Goal: Check status: Check status

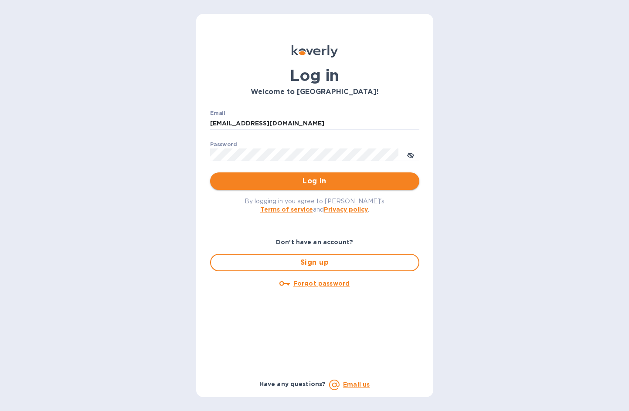
click at [271, 174] on button "Log in" at bounding box center [314, 181] width 209 height 17
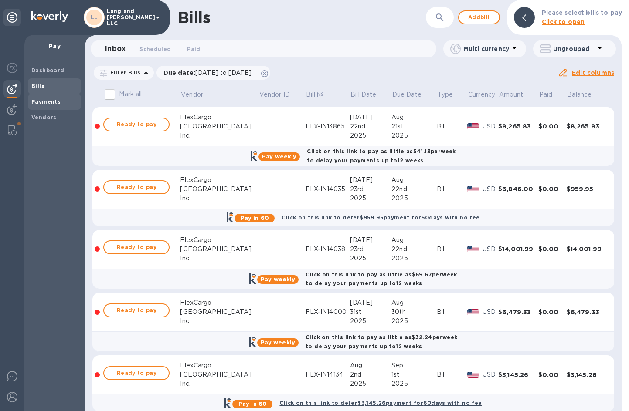
click at [40, 105] on b "Payments" at bounding box center [45, 101] width 29 height 7
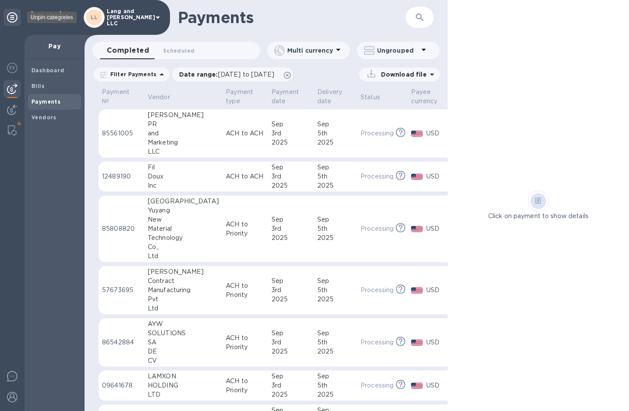
click at [18, 23] on div at bounding box center [11, 17] width 17 height 17
click at [15, 16] on icon at bounding box center [12, 17] width 10 height 10
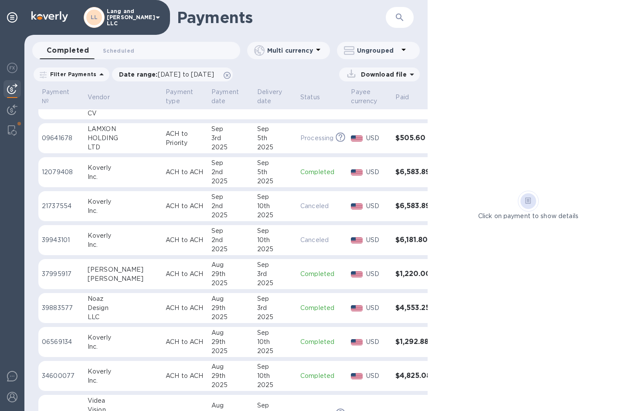
scroll to position [261, 0]
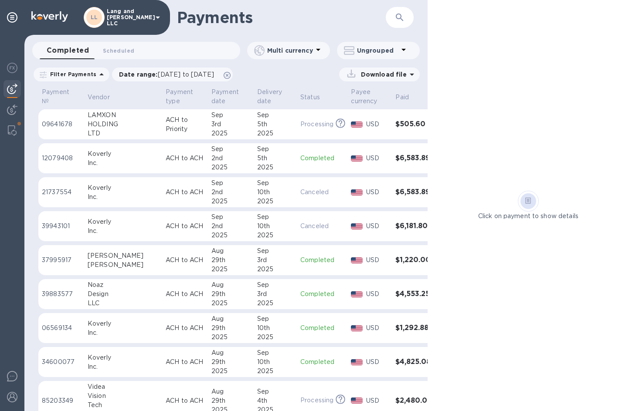
click at [166, 297] on p "ACH to ACH" at bounding box center [185, 294] width 39 height 9
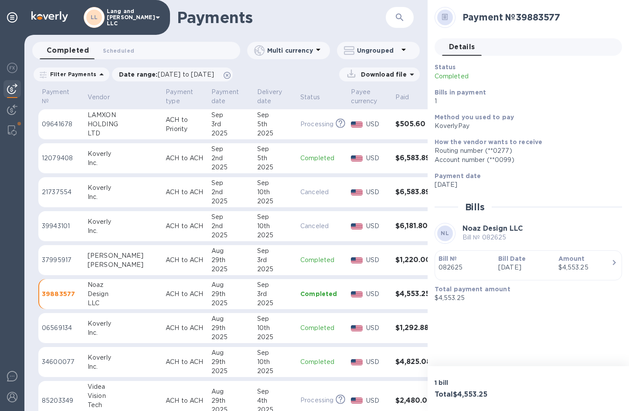
click at [585, 268] on div "$4,553.25" at bounding box center [584, 267] width 53 height 9
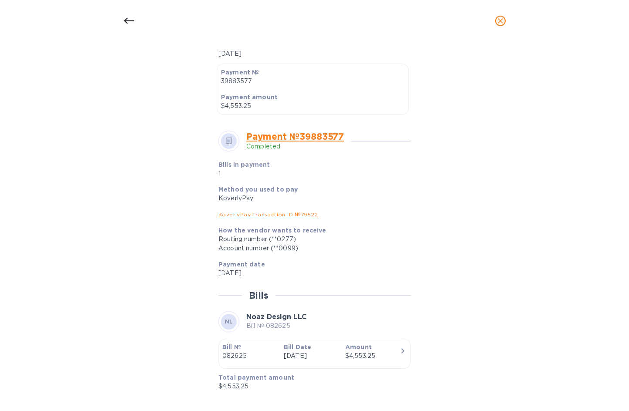
scroll to position [237, 0]
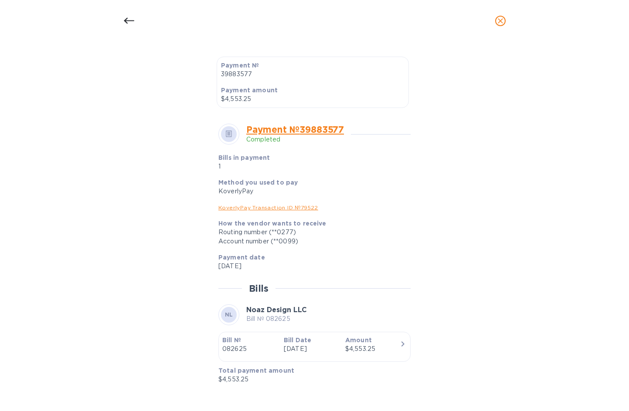
click at [124, 17] on icon at bounding box center [129, 21] width 10 height 10
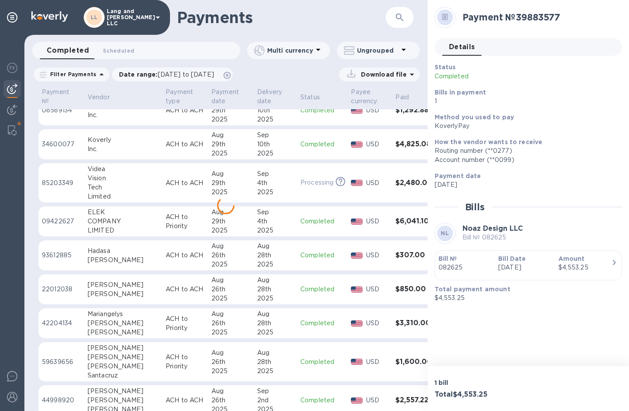
scroll to position [492, 0]
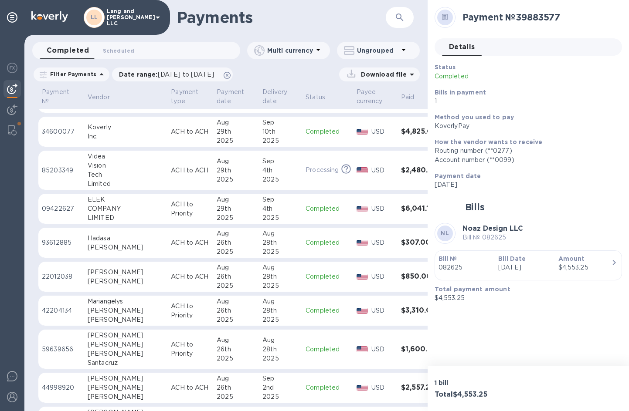
click at [171, 386] on p "ACH to ACH" at bounding box center [190, 387] width 39 height 9
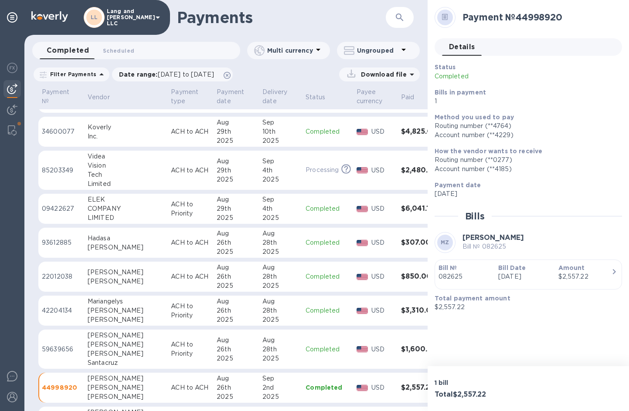
click at [455, 277] on p "082625" at bounding box center [464, 276] width 53 height 9
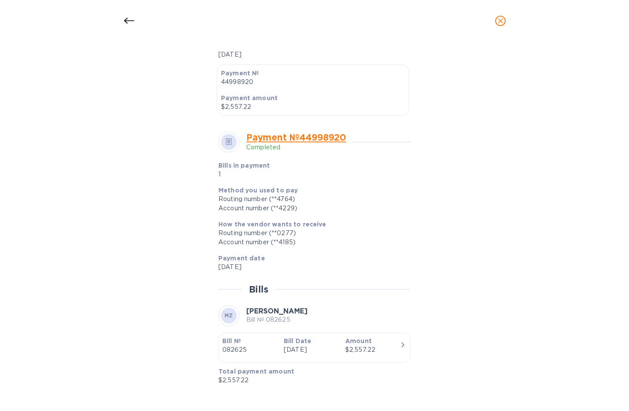
scroll to position [230, 0]
click at [129, 18] on icon at bounding box center [129, 21] width 10 height 10
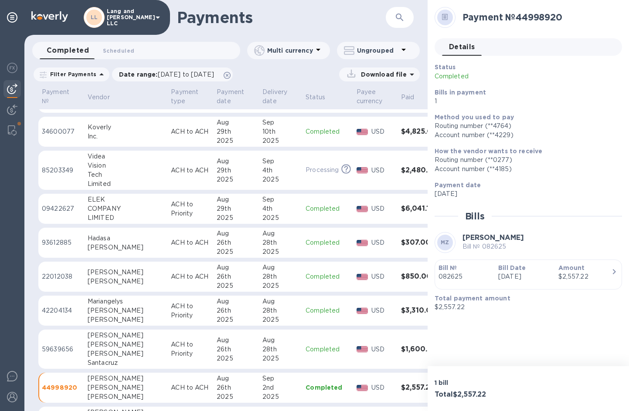
scroll to position [209, 0]
click at [98, 166] on div "Vision" at bounding box center [126, 165] width 76 height 9
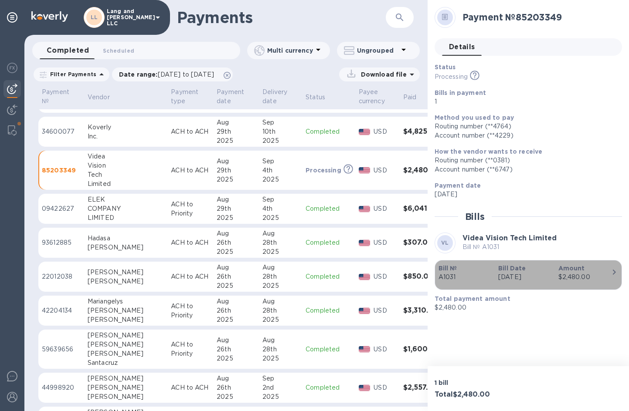
click at [523, 281] on p "[DATE]" at bounding box center [524, 277] width 53 height 9
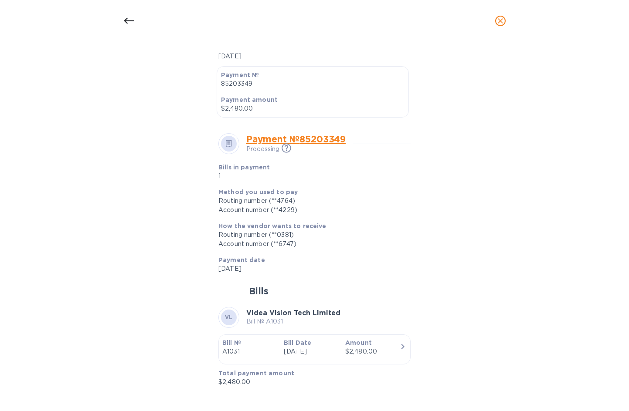
scroll to position [230, 0]
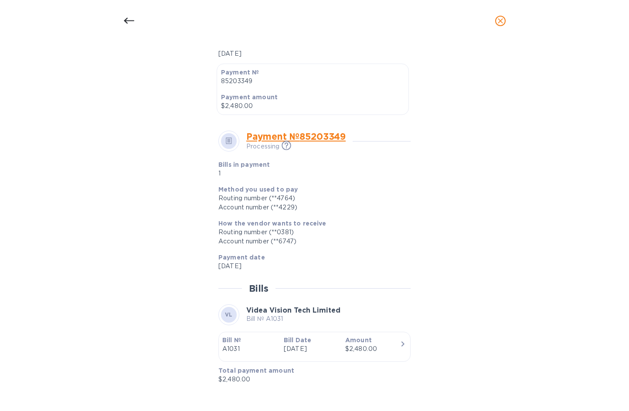
click at [126, 21] on icon at bounding box center [129, 21] width 10 height 10
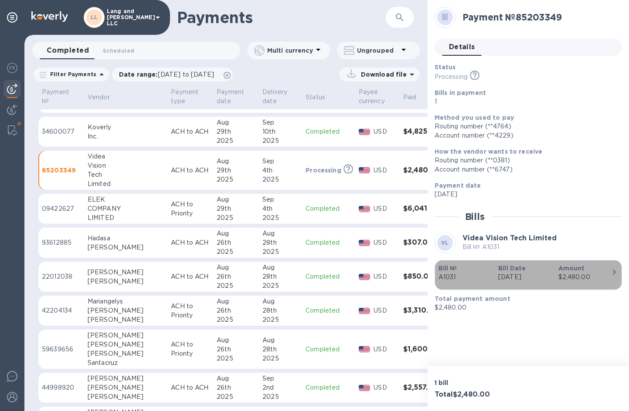
click at [561, 273] on div "$2,480.00" at bounding box center [584, 277] width 53 height 9
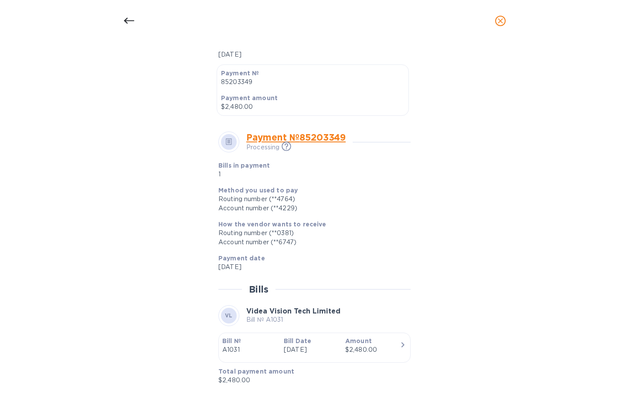
scroll to position [230, 0]
click at [134, 18] on div at bounding box center [129, 20] width 21 height 21
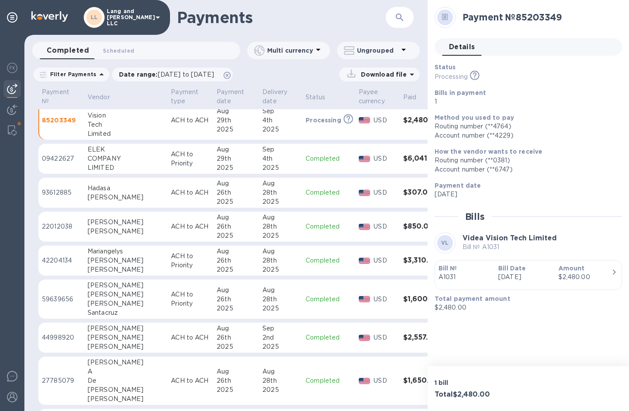
scroll to position [579, 0]
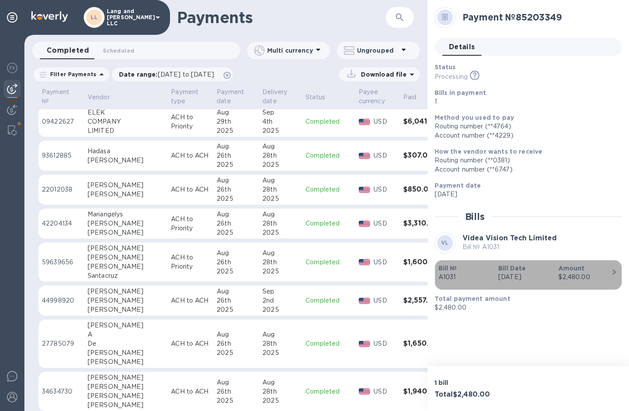
click at [459, 282] on div "button" at bounding box center [528, 284] width 180 height 4
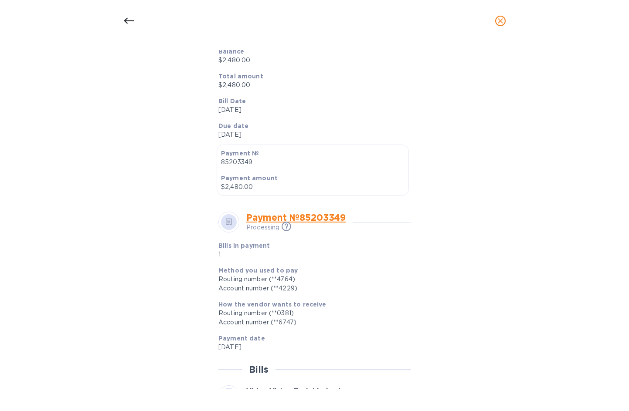
scroll to position [174, 0]
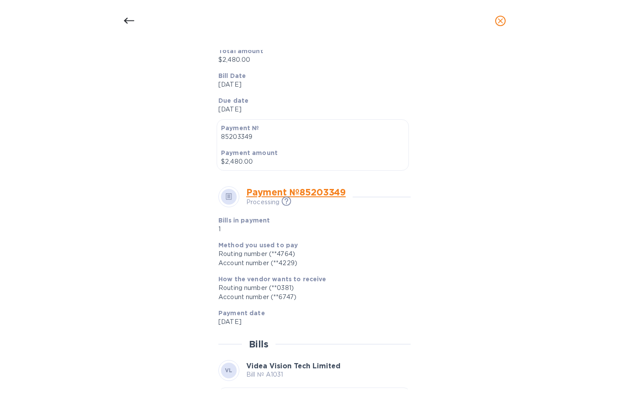
click at [126, 21] on icon at bounding box center [129, 21] width 10 height 10
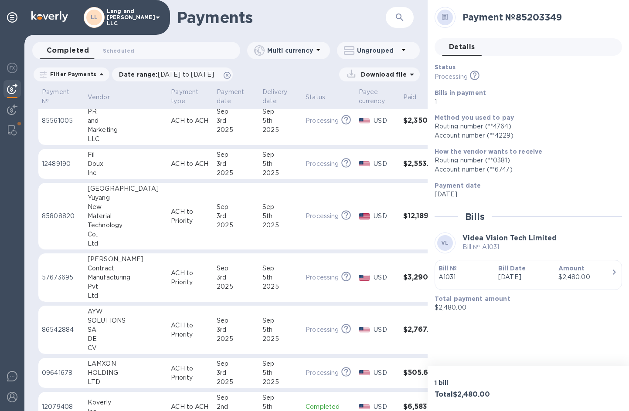
scroll to position [0, 0]
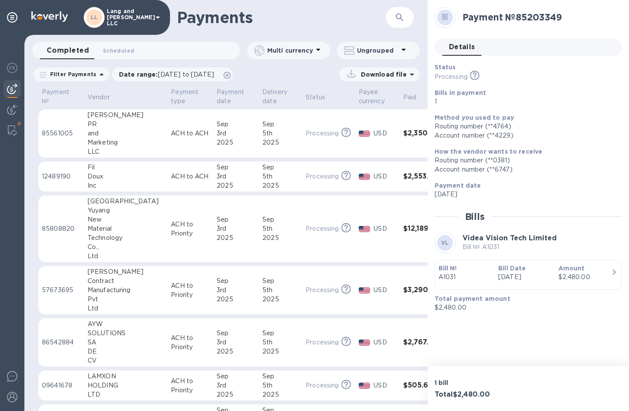
click at [217, 134] on div "3rd" at bounding box center [236, 133] width 39 height 9
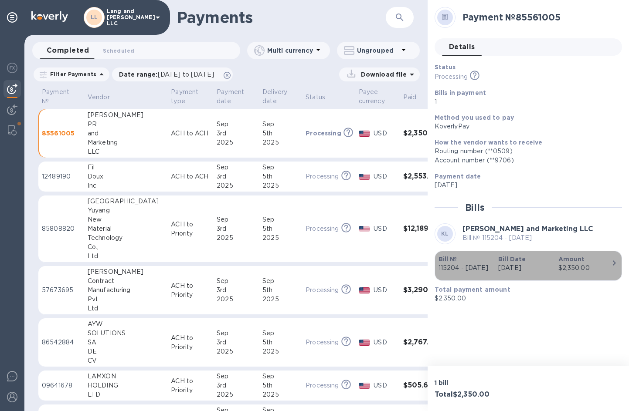
click at [496, 264] on div "Bill Date [DATE]" at bounding box center [525, 263] width 60 height 25
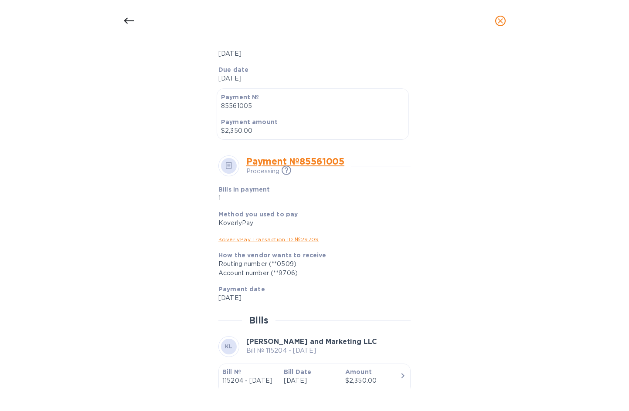
scroll to position [237, 0]
